Goal: Task Accomplishment & Management: Use online tool/utility

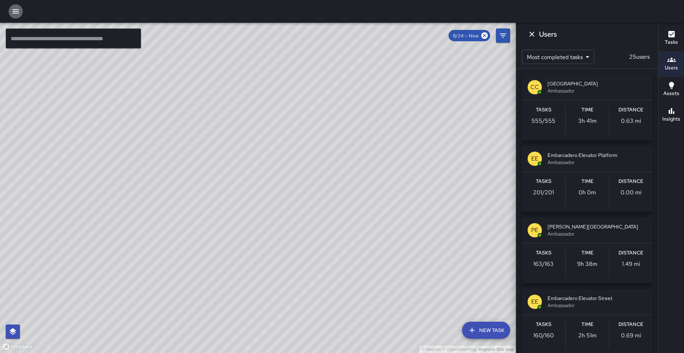
click at [18, 16] on button "button" at bounding box center [16, 11] width 14 height 14
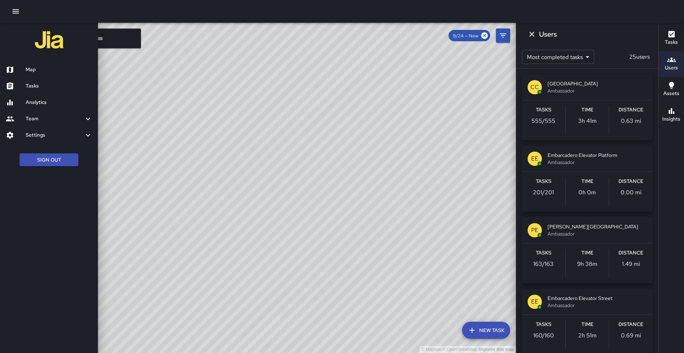
click at [47, 101] on h6 "Analytics" at bounding box center [59, 103] width 67 height 8
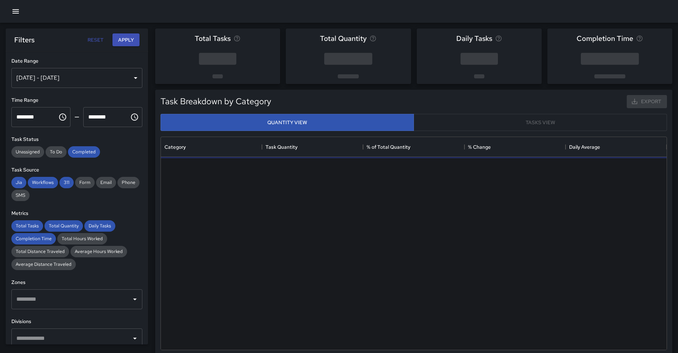
scroll to position [208, 501]
click at [83, 78] on div "[DATE] - [DATE]" at bounding box center [76, 78] width 131 height 20
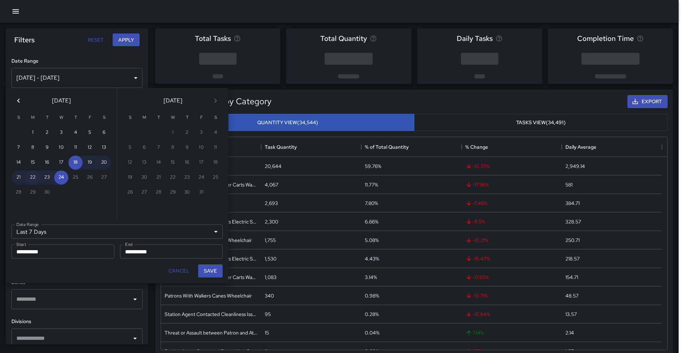
click at [30, 181] on button "22" at bounding box center [33, 178] width 14 height 14
type input "******"
type input "**********"
click at [30, 181] on button "22" at bounding box center [33, 178] width 14 height 14
type input "**********"
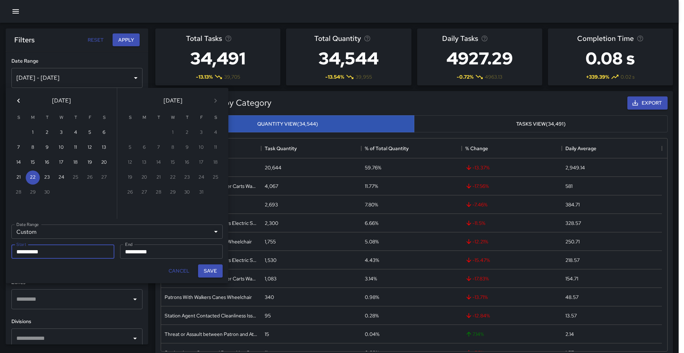
click at [197, 270] on div "Save" at bounding box center [210, 271] width 30 height 19
click at [205, 269] on button "Save" at bounding box center [210, 271] width 25 height 13
type input "**********"
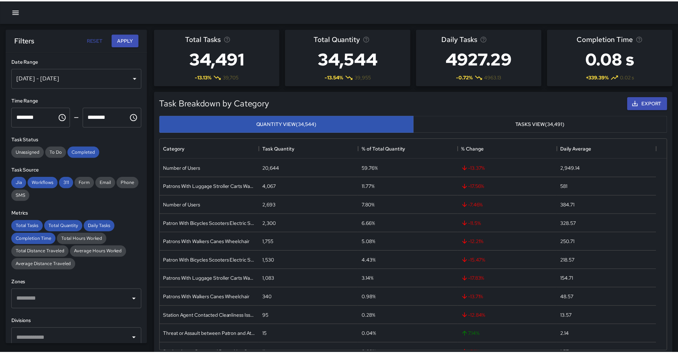
scroll to position [6, 6]
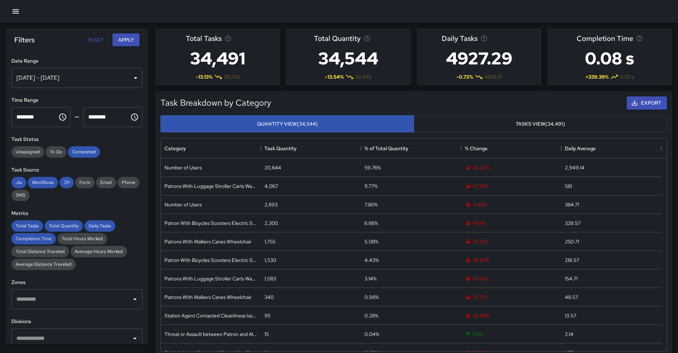
click at [56, 123] on button "Choose time, selected time is 12:00 AM" at bounding box center [63, 117] width 14 height 14
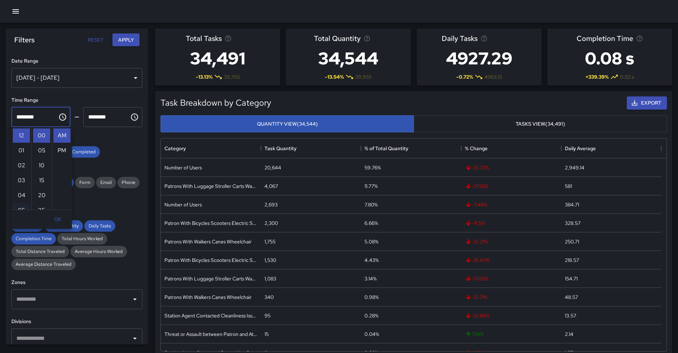
click at [22, 206] on li "05" at bounding box center [21, 210] width 17 height 14
click at [59, 151] on li "PM" at bounding box center [61, 151] width 17 height 14
type input "********"
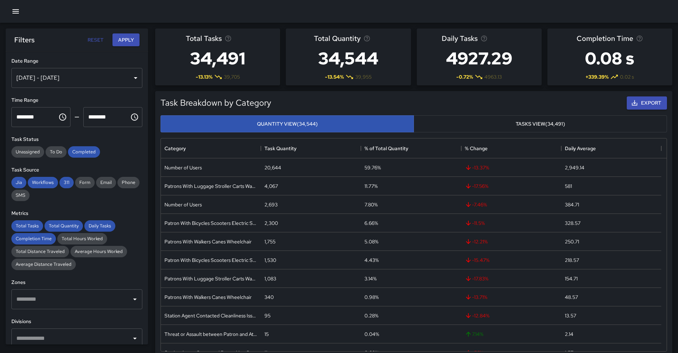
scroll to position [15, 0]
click at [130, 78] on div "[DATE] - [DATE]" at bounding box center [76, 78] width 131 height 20
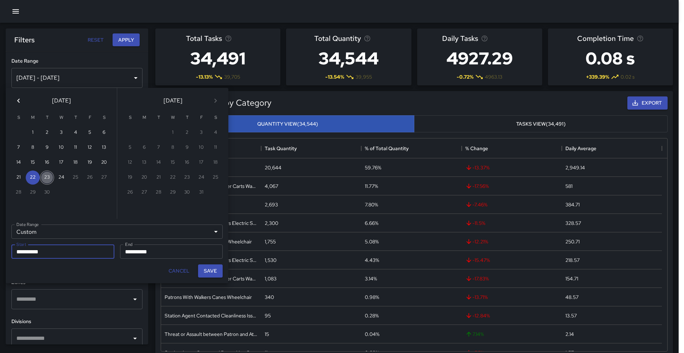
click at [51, 178] on button "23" at bounding box center [47, 178] width 14 height 14
type input "**********"
click at [203, 271] on button "Save" at bounding box center [210, 271] width 25 height 13
type input "**********"
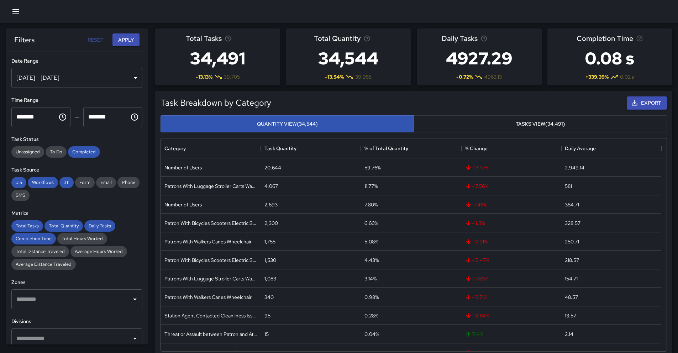
scroll to position [6, 6]
click at [131, 120] on icon "Choose time, selected time is 11:59 PM" at bounding box center [134, 117] width 9 height 9
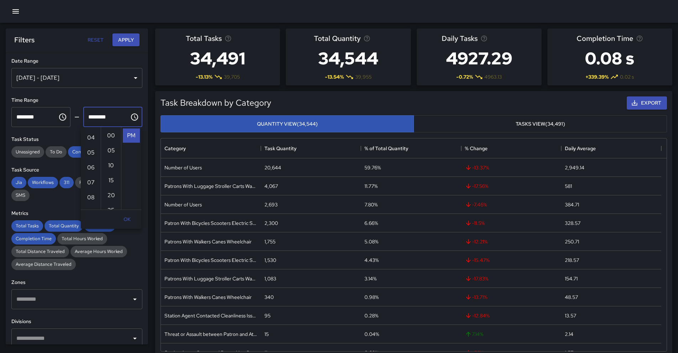
scroll to position [0, 0]
click at [93, 155] on li "01" at bounding box center [90, 151] width 17 height 14
click at [111, 191] on li "30" at bounding box center [111, 192] width 17 height 14
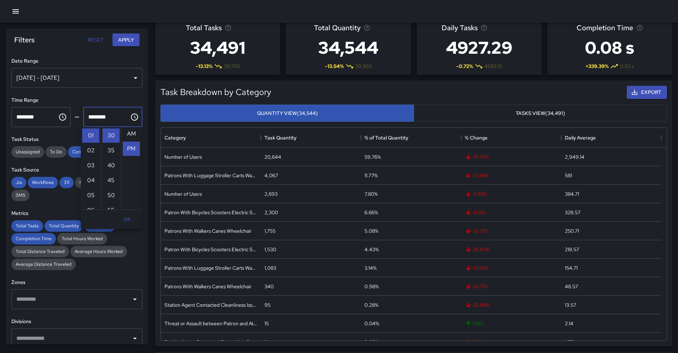
scroll to position [0, 0]
click at [128, 138] on li "AM" at bounding box center [131, 136] width 17 height 14
type input "********"
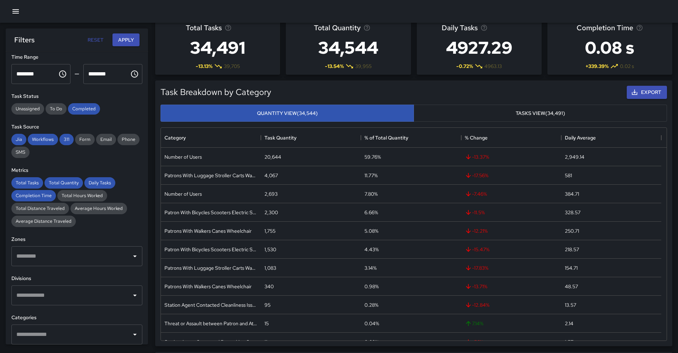
scroll to position [48, 0]
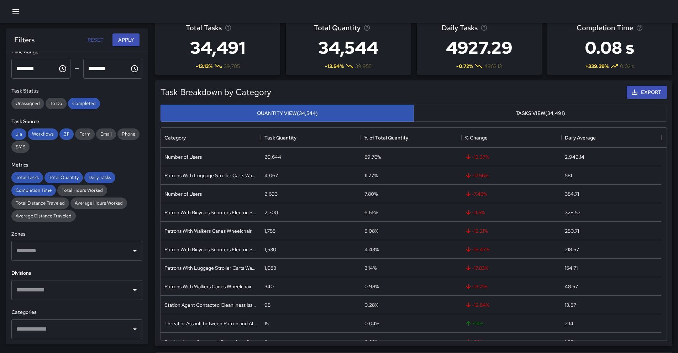
click at [98, 291] on input "text" at bounding box center [72, 290] width 114 height 14
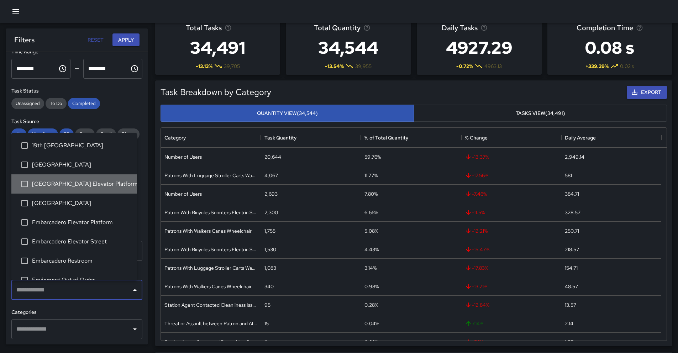
click at [88, 188] on span "[GEOGRAPHIC_DATA] Elevator Platform" at bounding box center [81, 184] width 99 height 9
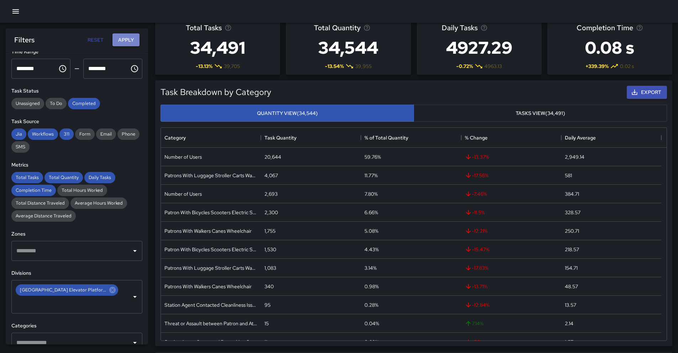
click at [131, 40] on button "Apply" at bounding box center [126, 39] width 27 height 13
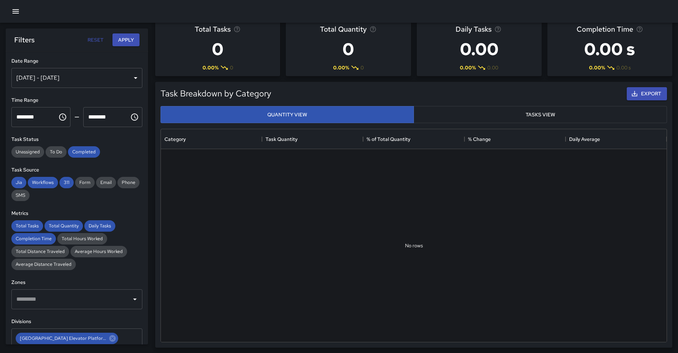
scroll to position [6, 0]
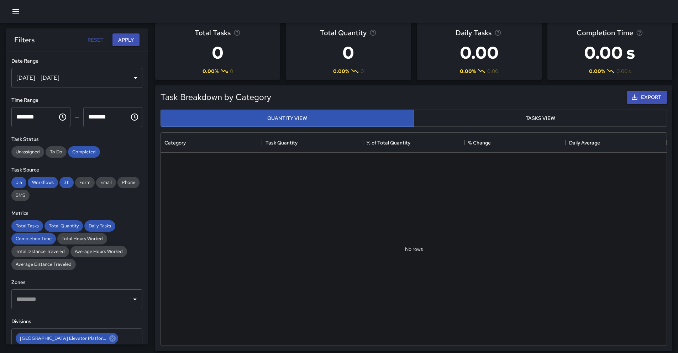
click at [89, 81] on div "[DATE] - [DATE]" at bounding box center [76, 78] width 131 height 20
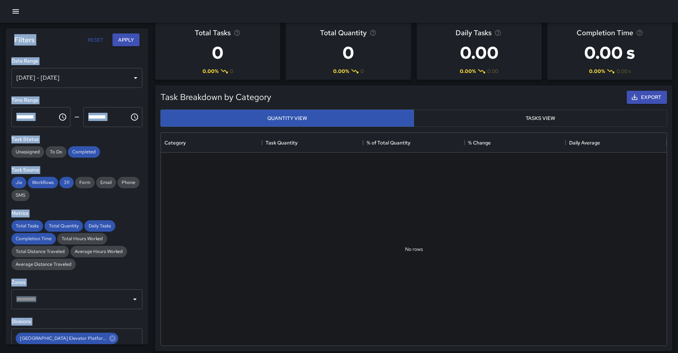
scroll to position [6, 6]
click at [89, 81] on div "[DATE] - [DATE]" at bounding box center [76, 78] width 131 height 20
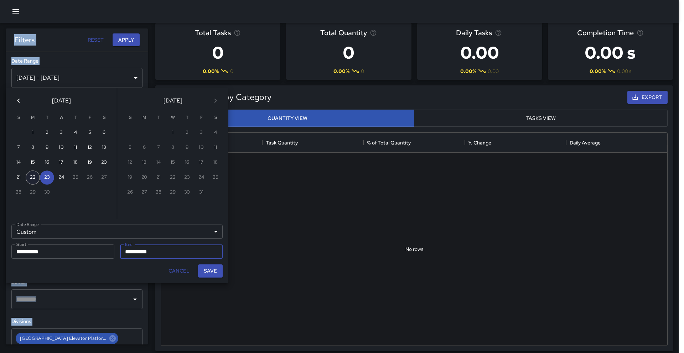
click at [35, 177] on button "22" at bounding box center [33, 178] width 14 height 14
click at [42, 176] on button "23" at bounding box center [47, 178] width 14 height 14
type input "**********"
click at [215, 269] on button "Save" at bounding box center [210, 271] width 25 height 13
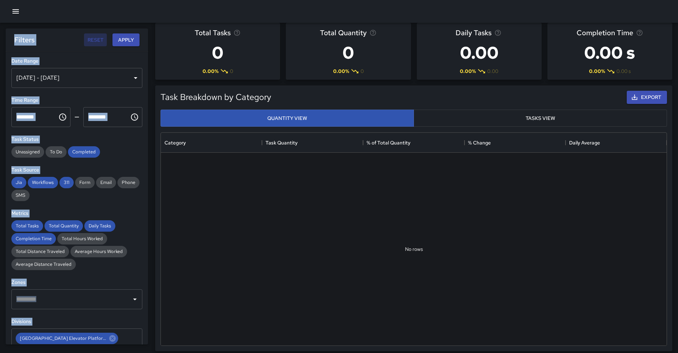
click at [94, 42] on button "Reset" at bounding box center [95, 39] width 23 height 13
type input "**********"
type input "********"
click at [98, 38] on button "Reset" at bounding box center [95, 39] width 23 height 13
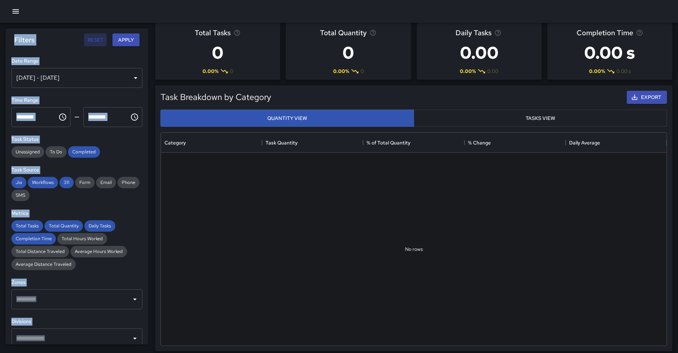
type input "**********"
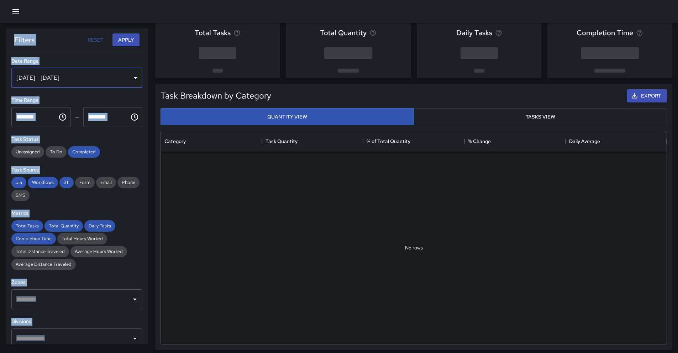
click at [122, 76] on div "[DATE] - [DATE]" at bounding box center [76, 78] width 131 height 20
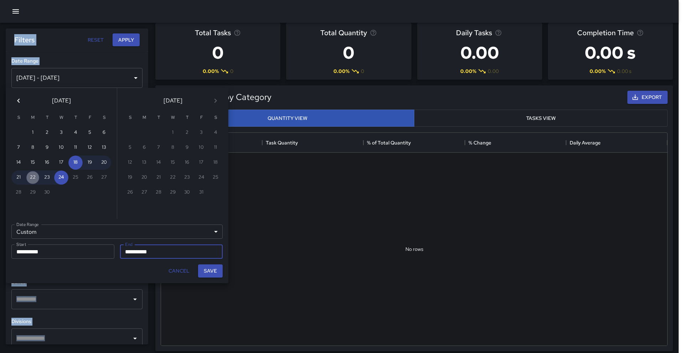
click at [32, 178] on button "22" at bounding box center [33, 178] width 14 height 14
type input "**********"
click at [51, 181] on button "23" at bounding box center [47, 178] width 14 height 14
type input "**********"
click at [180, 265] on button "Cancel" at bounding box center [179, 271] width 27 height 13
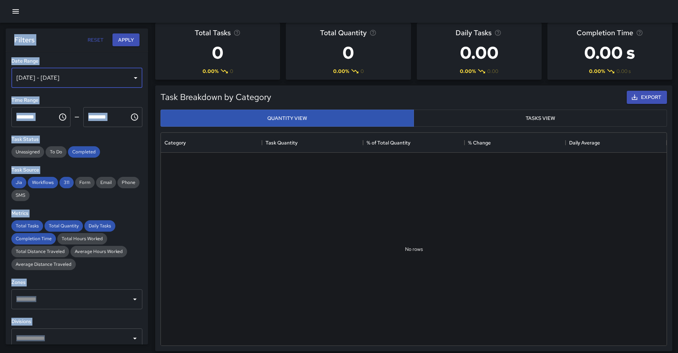
click at [62, 76] on div "[DATE] - [DATE]" at bounding box center [76, 78] width 131 height 20
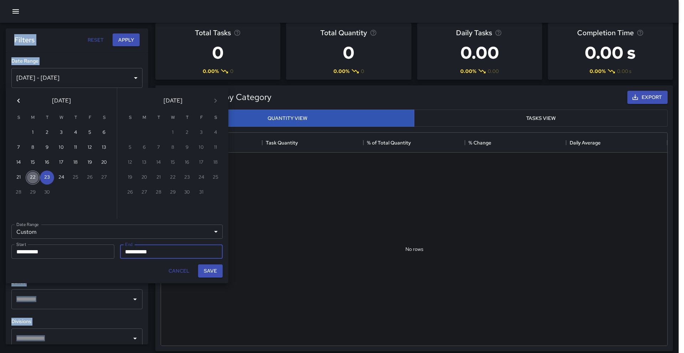
click at [31, 177] on button "22" at bounding box center [33, 178] width 14 height 14
type input "**********"
click at [31, 177] on button "22" at bounding box center [33, 178] width 14 height 14
click at [216, 270] on button "Save" at bounding box center [210, 271] width 25 height 13
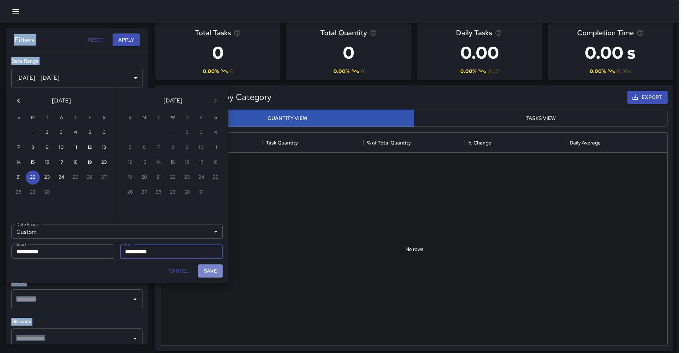
type input "**********"
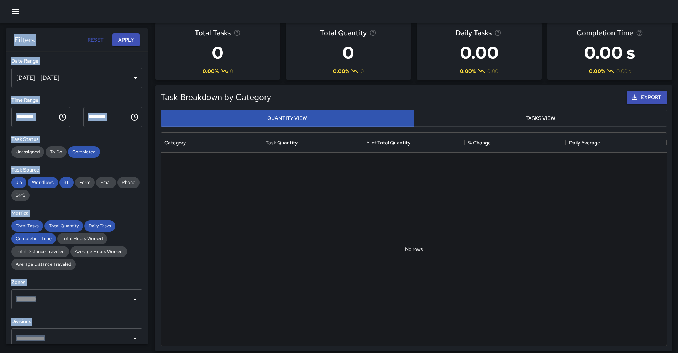
click at [69, 331] on div "​" at bounding box center [76, 339] width 131 height 20
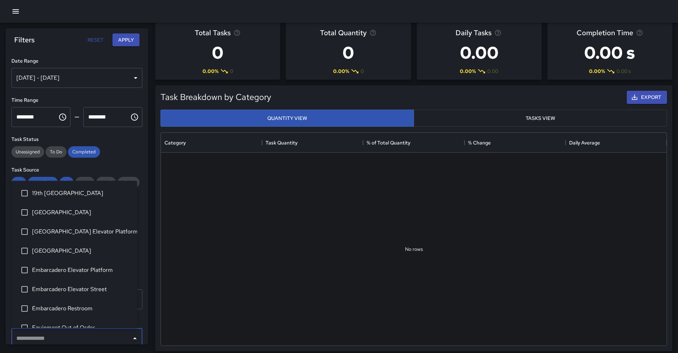
scroll to position [1, 0]
click at [63, 240] on li "[GEOGRAPHIC_DATA] Elevator Platform" at bounding box center [74, 231] width 126 height 19
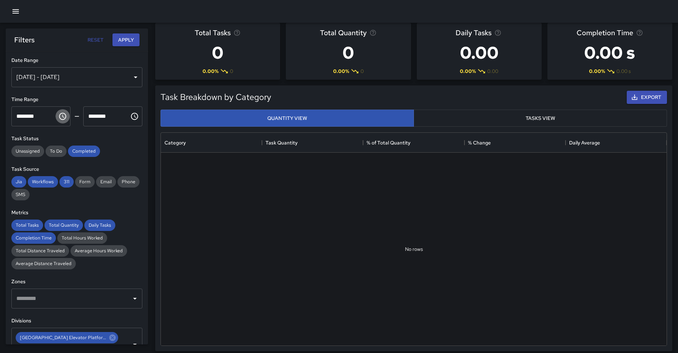
click at [60, 118] on icon "Choose time, selected time is 12:00 AM" at bounding box center [62, 116] width 9 height 9
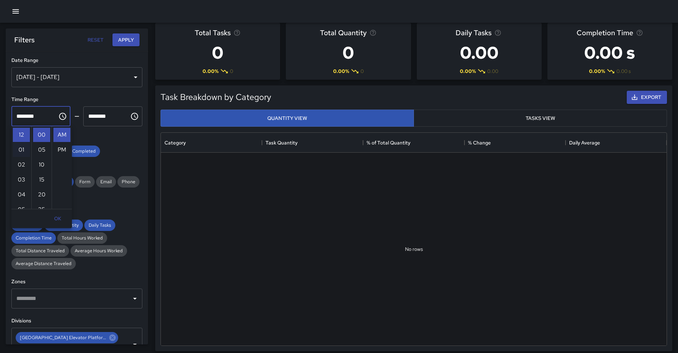
click at [23, 149] on li "01" at bounding box center [21, 150] width 17 height 14
click at [74, 80] on div "[DATE] - [DATE]" at bounding box center [76, 77] width 131 height 20
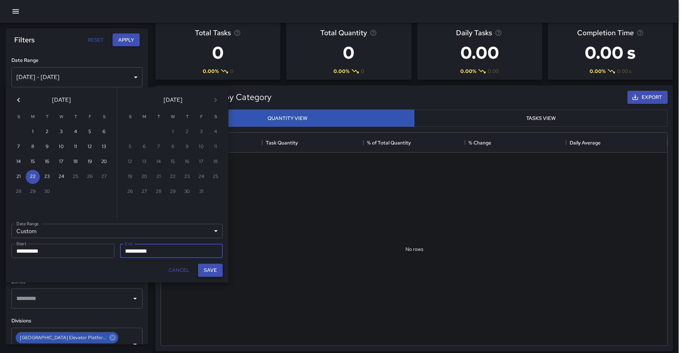
click at [215, 270] on button "Save" at bounding box center [210, 270] width 25 height 13
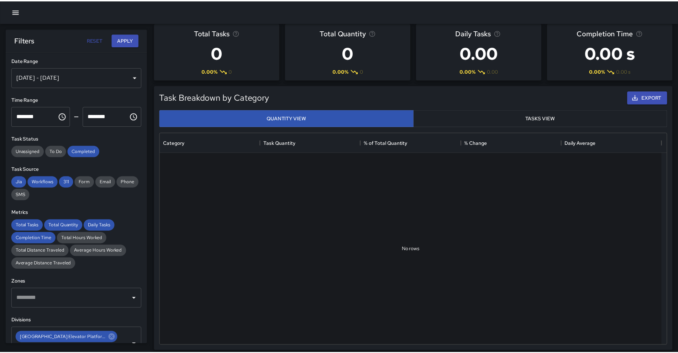
scroll to position [6, 6]
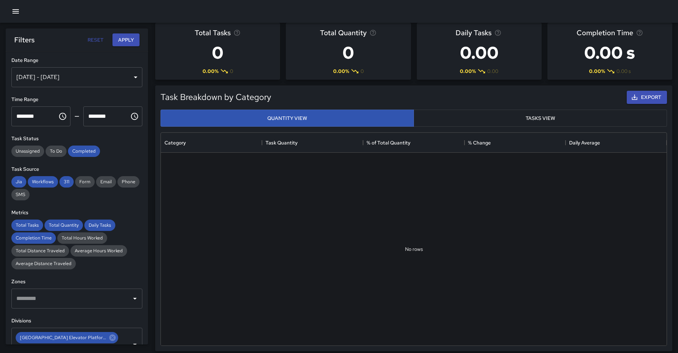
click at [59, 116] on icon "Choose time, selected time is 1:00 AM" at bounding box center [62, 116] width 9 height 9
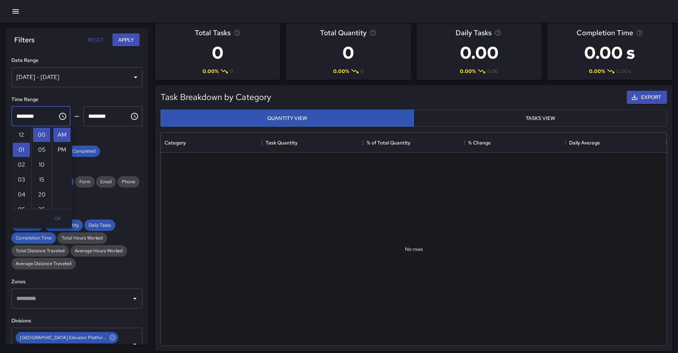
scroll to position [15, 0]
click at [63, 151] on li "PM" at bounding box center [61, 150] width 17 height 14
type input "********"
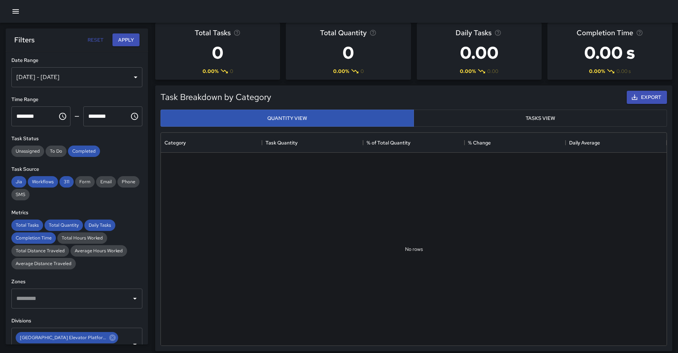
click at [131, 118] on icon "Choose time, selected time is 11:59 PM" at bounding box center [134, 116] width 9 height 9
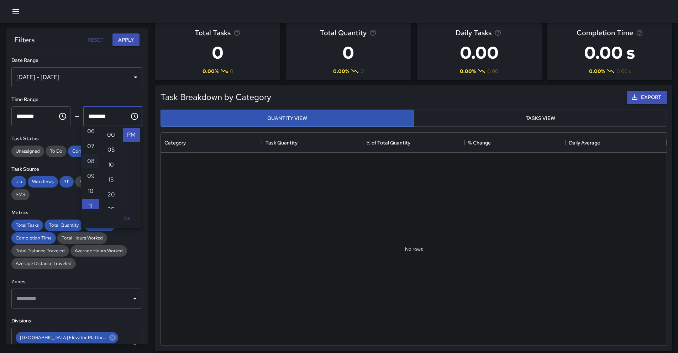
scroll to position [38, 0]
click at [92, 172] on li "05" at bounding box center [90, 171] width 17 height 14
click at [109, 173] on li "30" at bounding box center [111, 172] width 17 height 14
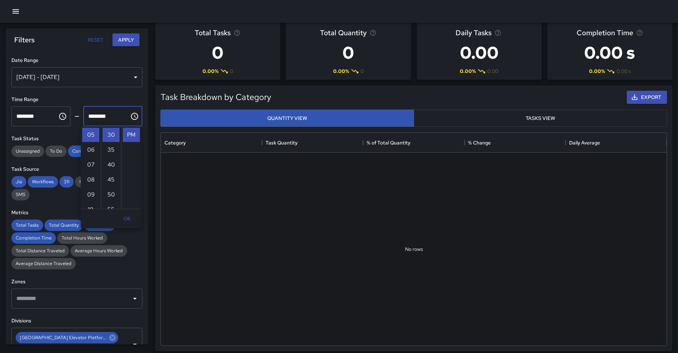
click at [127, 217] on button "OK" at bounding box center [127, 218] width 23 height 13
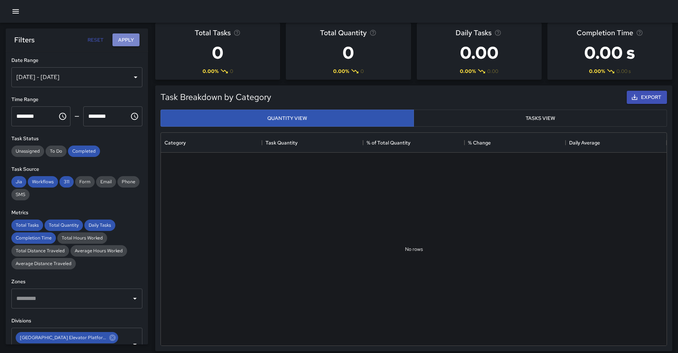
click at [123, 41] on button "Apply" at bounding box center [126, 39] width 27 height 13
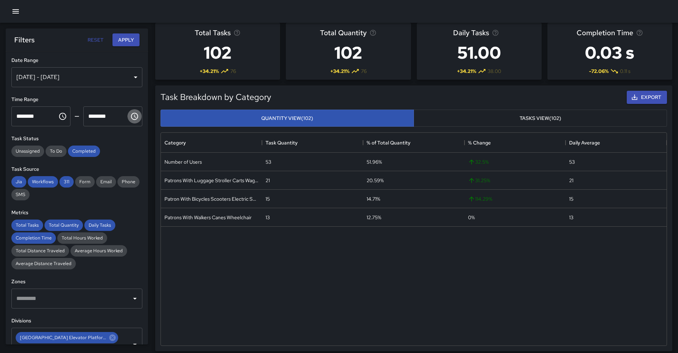
click at [132, 120] on icon "Choose time, selected time is 5:30 PM" at bounding box center [134, 116] width 9 height 9
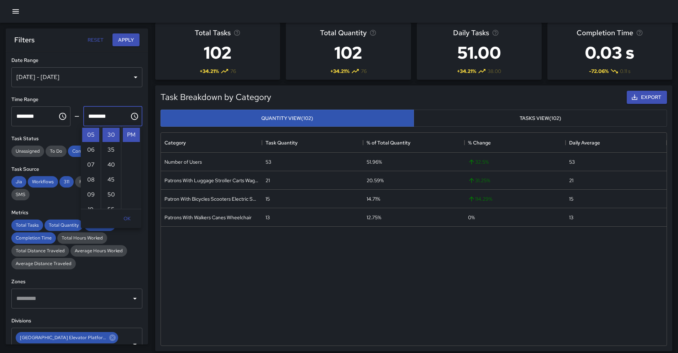
scroll to position [0, 0]
click at [91, 146] on li "02" at bounding box center [90, 147] width 17 height 14
click at [112, 137] on li "00" at bounding box center [111, 136] width 17 height 14
type input "********"
click at [127, 213] on button "OK" at bounding box center [127, 219] width 23 height 13
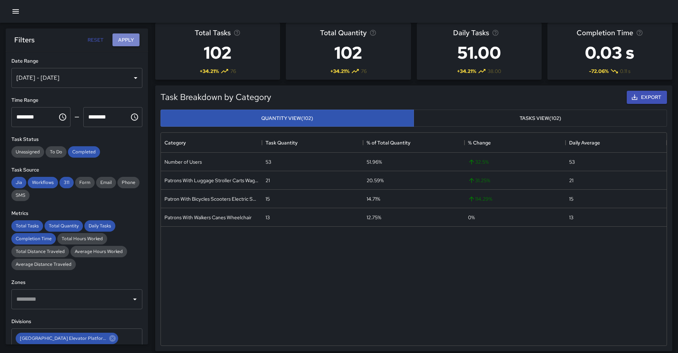
click at [125, 45] on button "Apply" at bounding box center [126, 39] width 27 height 13
click at [59, 118] on icon "Choose time, selected time is 1:00 PM" at bounding box center [62, 117] width 9 height 9
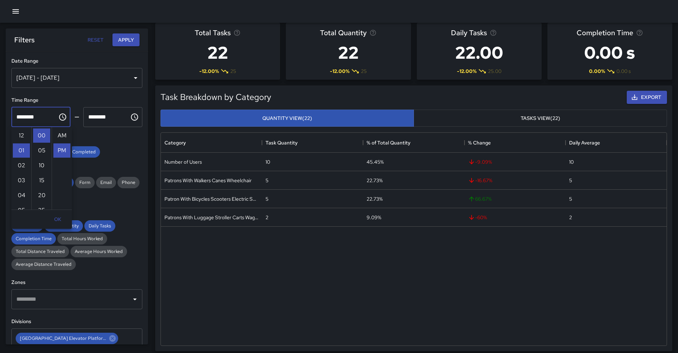
scroll to position [15, 0]
click at [21, 149] on li "02" at bounding box center [21, 151] width 17 height 14
type input "********"
click at [130, 119] on icon "Choose time, selected time is 2:00 PM" at bounding box center [134, 117] width 9 height 9
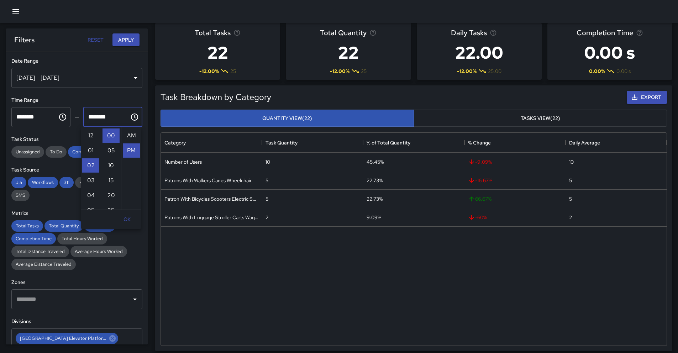
scroll to position [15, 0]
click at [91, 146] on li "03" at bounding box center [90, 151] width 17 height 14
type input "********"
click at [127, 218] on button "OK" at bounding box center [127, 219] width 23 height 13
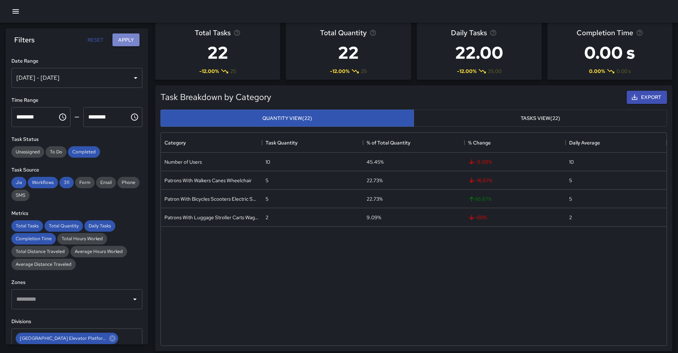
click at [128, 43] on button "Apply" at bounding box center [126, 39] width 27 height 13
click at [61, 118] on icon "Choose time, selected time is 2:00 PM" at bounding box center [62, 117] width 9 height 9
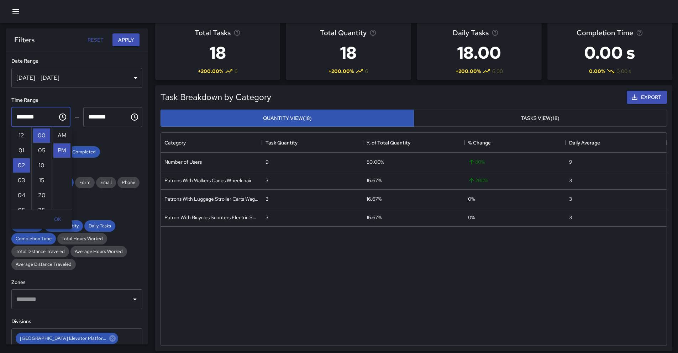
scroll to position [15, 0]
click at [25, 151] on li "03" at bounding box center [21, 151] width 17 height 14
type input "********"
click at [131, 120] on icon "Choose time, selected time is 3:00 PM" at bounding box center [134, 117] width 7 height 7
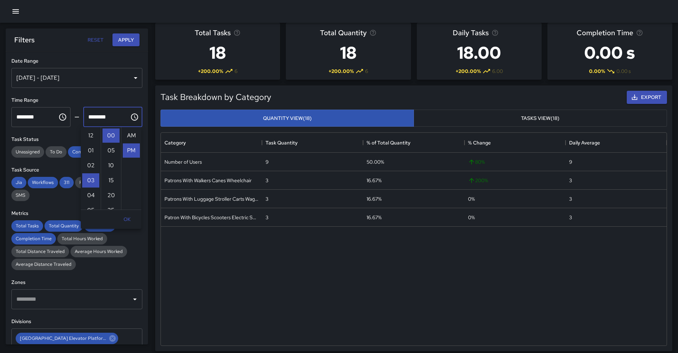
scroll to position [15, 0]
click at [93, 155] on li "04" at bounding box center [90, 151] width 17 height 14
type input "********"
click at [124, 37] on button "Apply" at bounding box center [126, 39] width 27 height 13
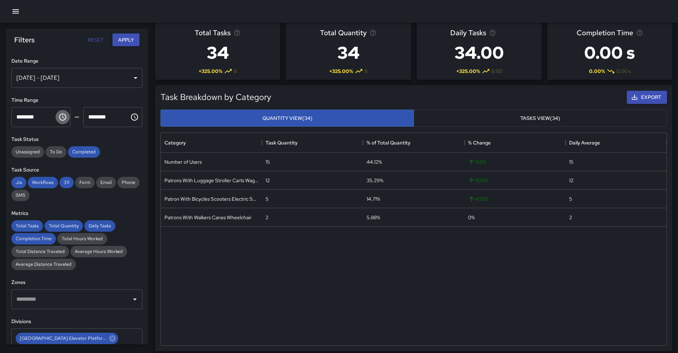
click at [58, 118] on icon "Choose time, selected time is 3:00 PM" at bounding box center [62, 117] width 9 height 9
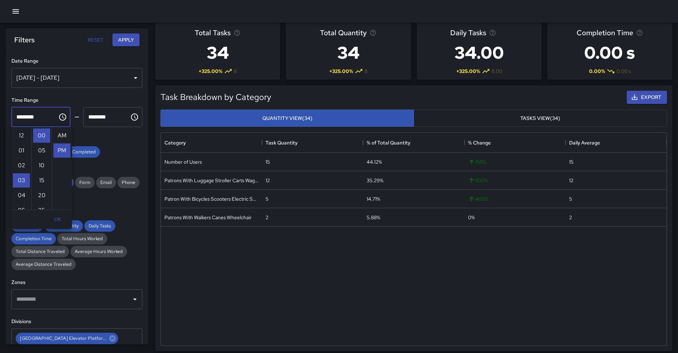
scroll to position [15, 0]
click at [25, 154] on li "04" at bounding box center [21, 151] width 17 height 14
type input "********"
drag, startPoint x: 128, startPoint y: 117, endPoint x: 114, endPoint y: 125, distance: 15.6
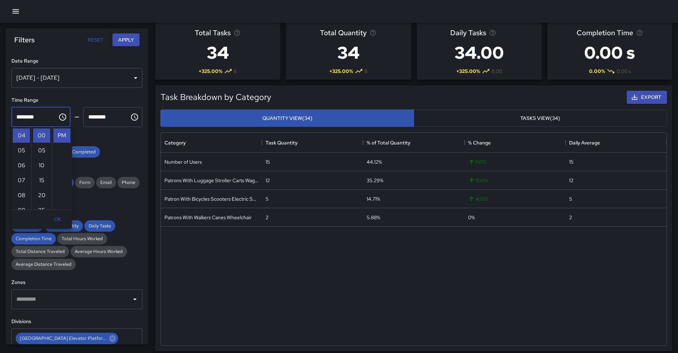
click at [130, 117] on icon "Choose time, selected time is 4:00 PM" at bounding box center [134, 117] width 9 height 9
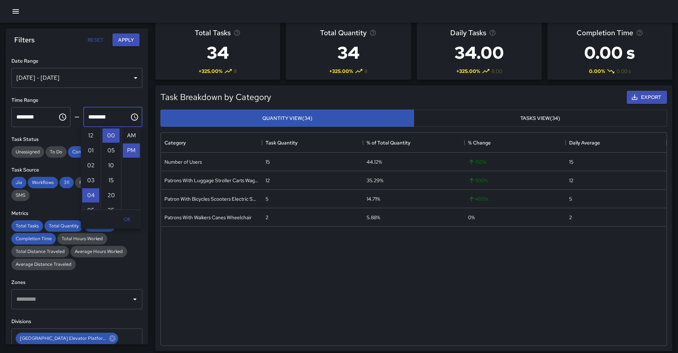
scroll to position [15, 0]
click at [94, 149] on li "05" at bounding box center [90, 151] width 17 height 14
type input "********"
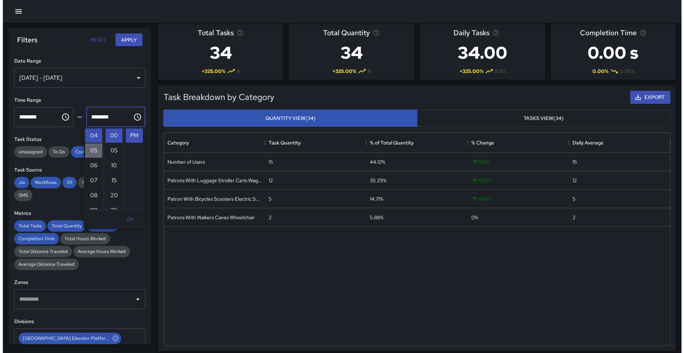
scroll to position [75, 0]
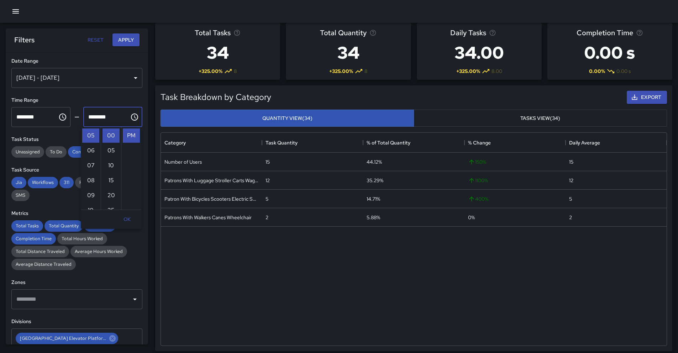
click at [126, 218] on button "OK" at bounding box center [127, 219] width 23 height 13
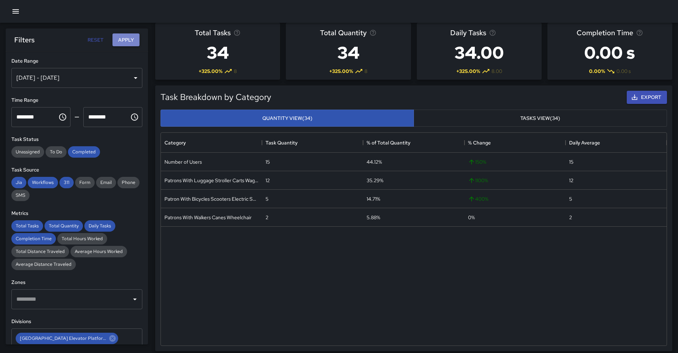
click at [128, 45] on button "Apply" at bounding box center [126, 39] width 27 height 13
click at [17, 9] on icon "button" at bounding box center [15, 11] width 9 height 9
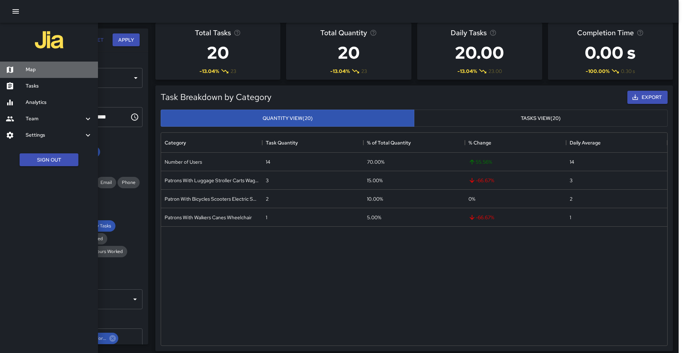
drag, startPoint x: 32, startPoint y: 68, endPoint x: 121, endPoint y: 51, distance: 90.6
click at [32, 68] on h6 "Map" at bounding box center [59, 70] width 67 height 8
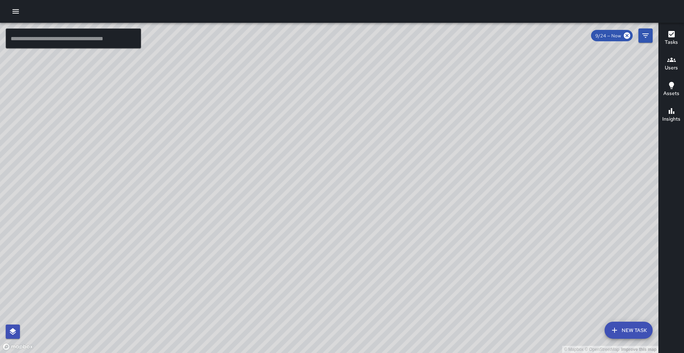
click at [669, 60] on icon "button" at bounding box center [671, 60] width 9 height 9
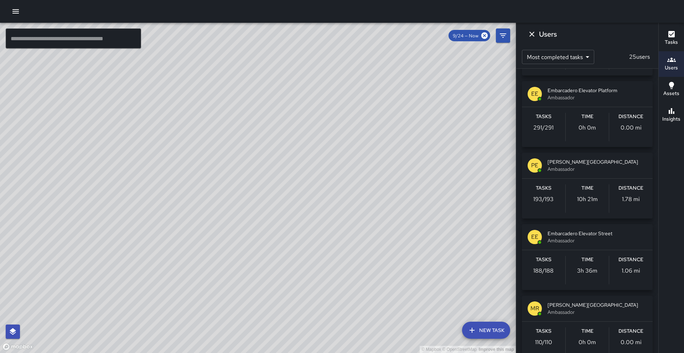
scroll to position [74, 0]
